Goal: Navigation & Orientation: Go to known website

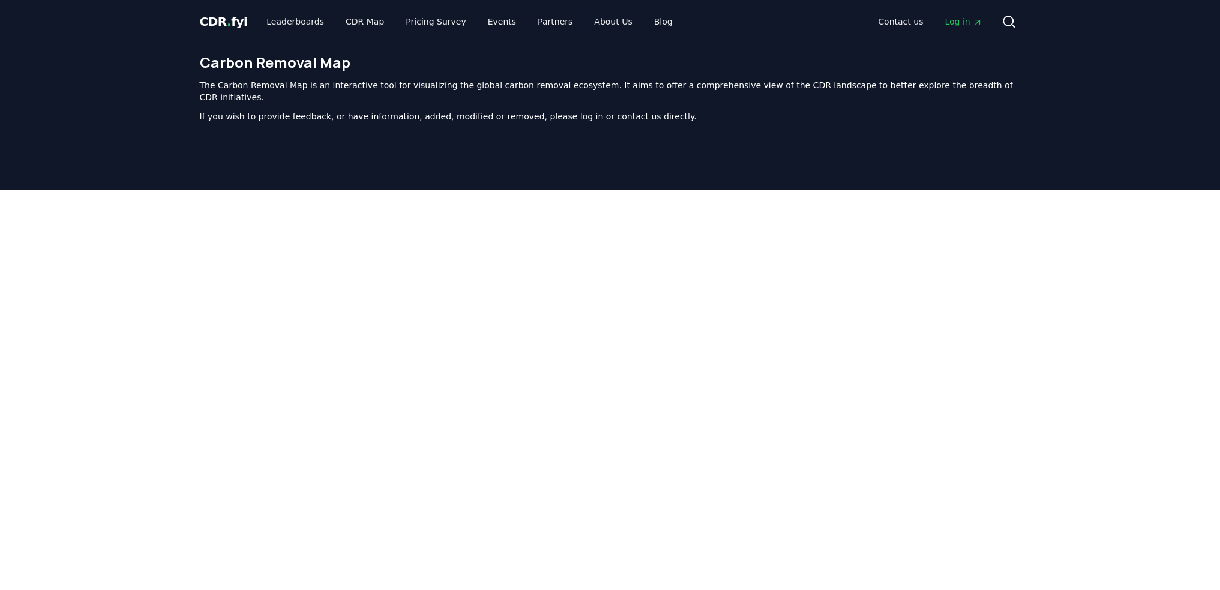
click at [213, 10] on div "CDR . fyi Leaderboards CDR Map Pricing Survey Events Partners About Us Blog Con…" at bounding box center [610, 21] width 821 height 43
click at [218, 20] on span "CDR . fyi" at bounding box center [224, 21] width 48 height 14
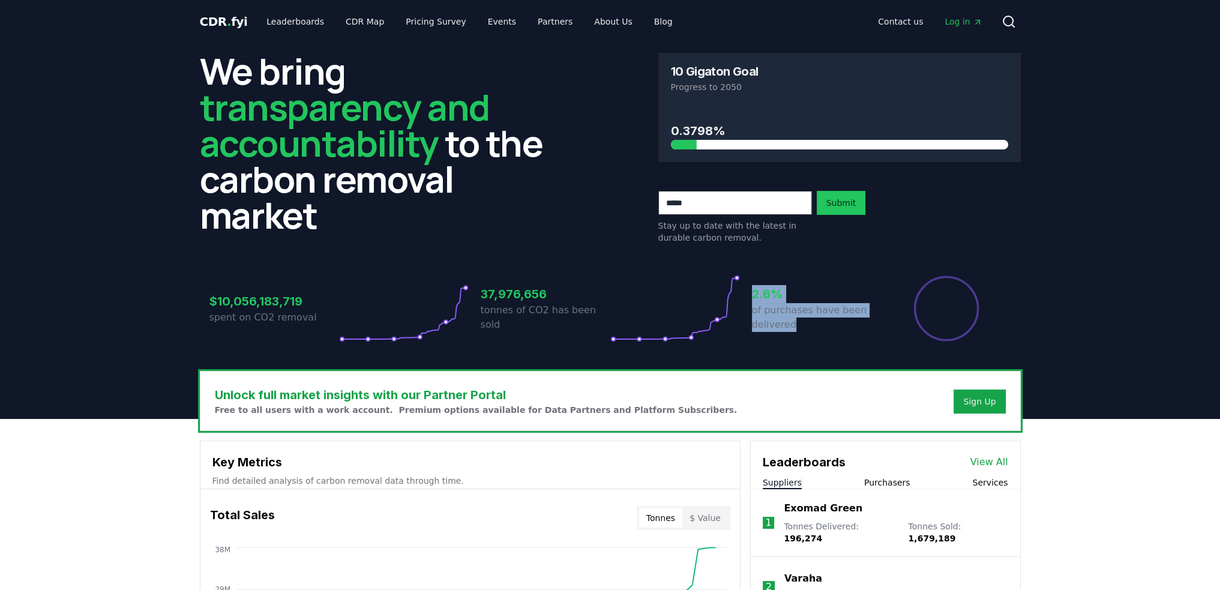
drag, startPoint x: 752, startPoint y: 290, endPoint x: 828, endPoint y: 326, distance: 84.5
click at [828, 326] on div "2.6% of purchases have been delivered" at bounding box center [817, 308] width 130 height 67
click at [811, 321] on p "of purchases have been delivered" at bounding box center [817, 317] width 130 height 29
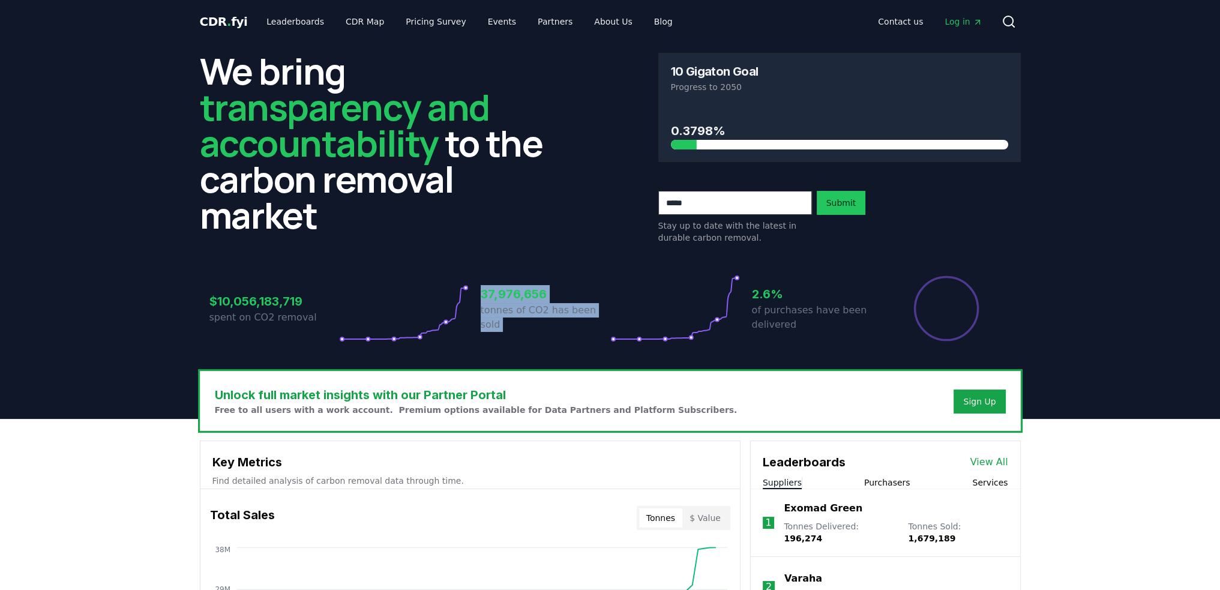
drag, startPoint x: 484, startPoint y: 300, endPoint x: 619, endPoint y: 316, distance: 136.6
click at [619, 316] on div "37,976,656 tonnes of CO2 has been sold" at bounding box center [610, 308] width 259 height 67
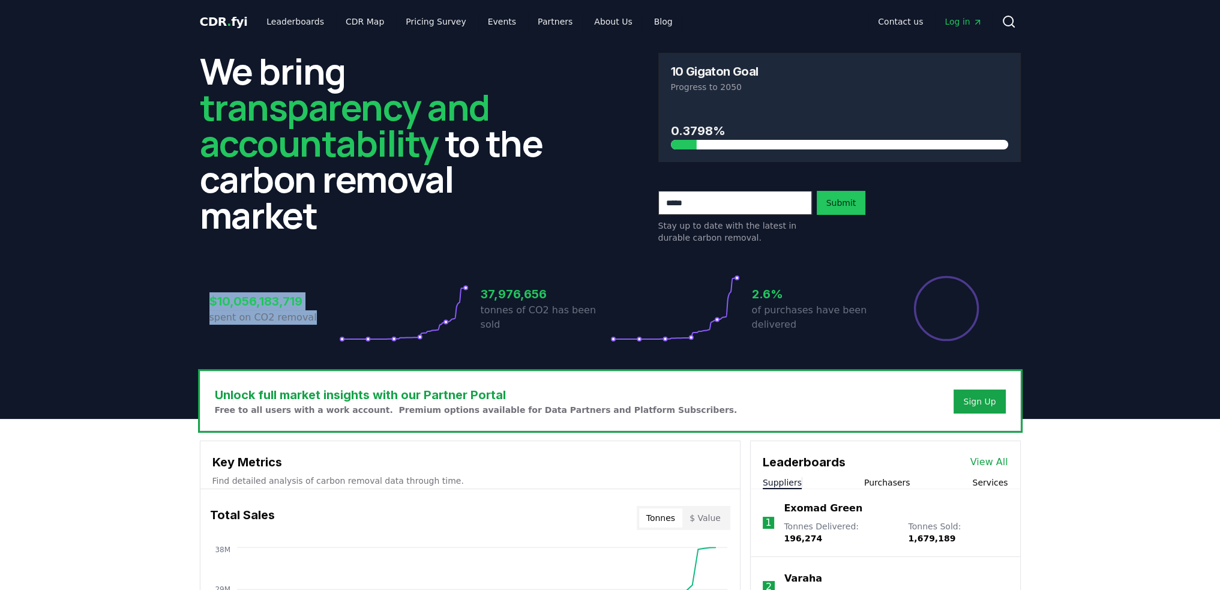
drag, startPoint x: 206, startPoint y: 300, endPoint x: 309, endPoint y: 316, distance: 103.8
click at [309, 316] on div "$10,056,183,719 spent on CO2 removal 37,976,656 tonnes of CO2 has been sold 2.6…" at bounding box center [610, 301] width 821 height 101
click at [305, 316] on p "spent on CO2 removal" at bounding box center [274, 317] width 130 height 14
drag, startPoint x: 305, startPoint y: 317, endPoint x: 184, endPoint y: 288, distance: 124.2
click at [202, 299] on div "$10,056,183,719 spent on CO2 removal 37,976,656 tonnes of CO2 has been sold 2.6…" at bounding box center [610, 301] width 821 height 101
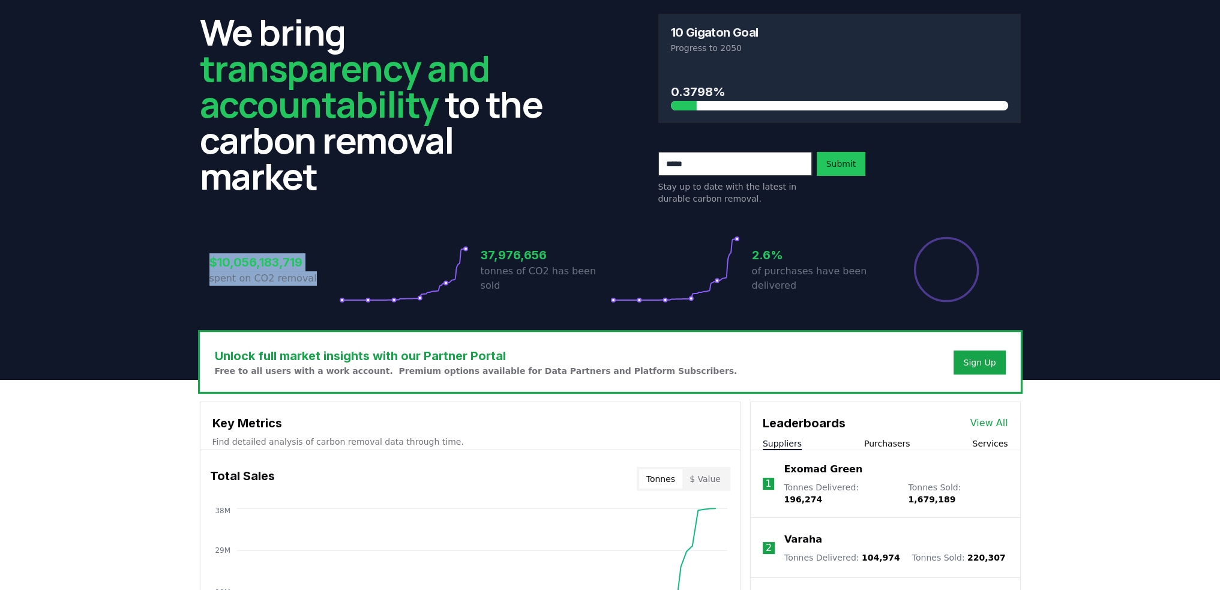
scroll to position [60, 0]
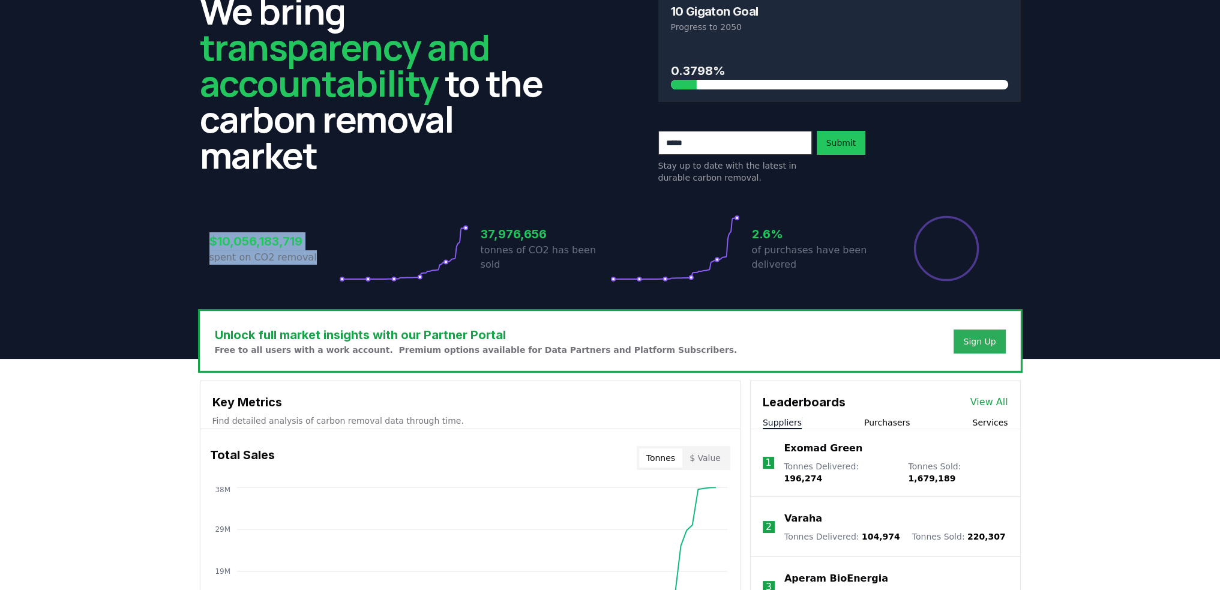
click at [981, 329] on button "Sign Up" at bounding box center [980, 341] width 52 height 24
click at [981, 337] on div "Sign Up" at bounding box center [979, 341] width 32 height 12
